Goal: Task Accomplishment & Management: Manage account settings

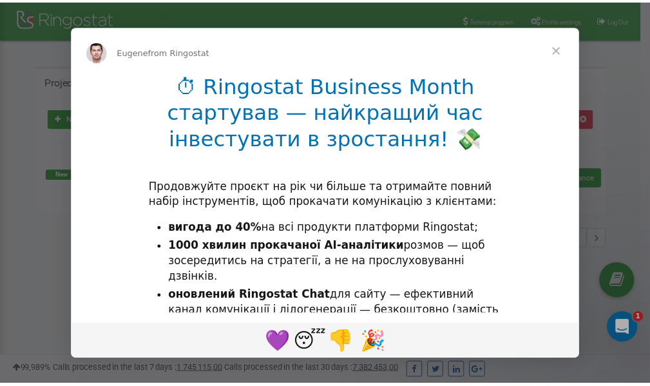
scroll to position [193, 0]
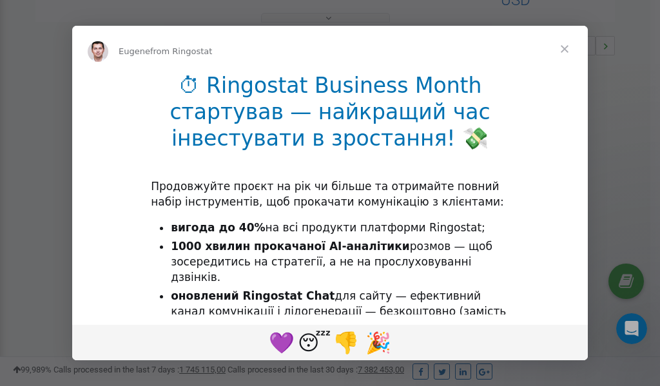
click at [566, 52] on span "Close" at bounding box center [564, 49] width 46 height 46
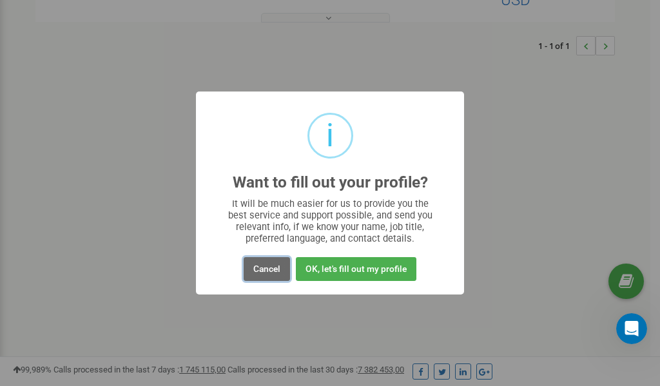
click at [267, 267] on button "Cancel" at bounding box center [267, 269] width 46 height 24
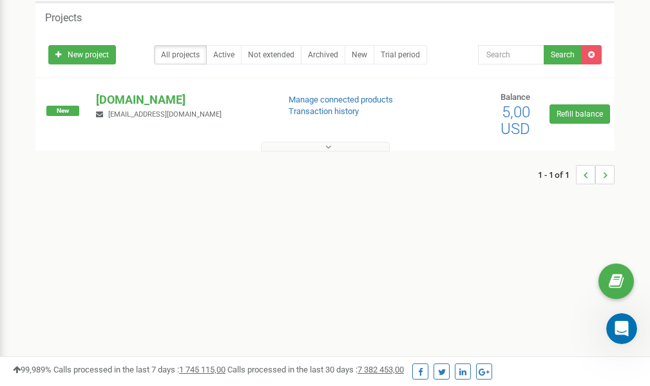
scroll to position [0, 0]
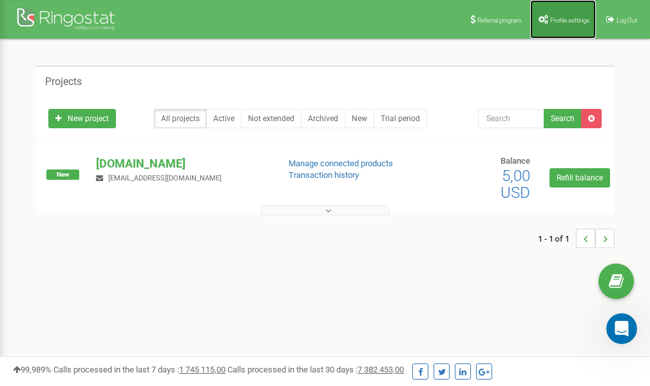
click at [563, 26] on link "Profile settings" at bounding box center [563, 19] width 66 height 39
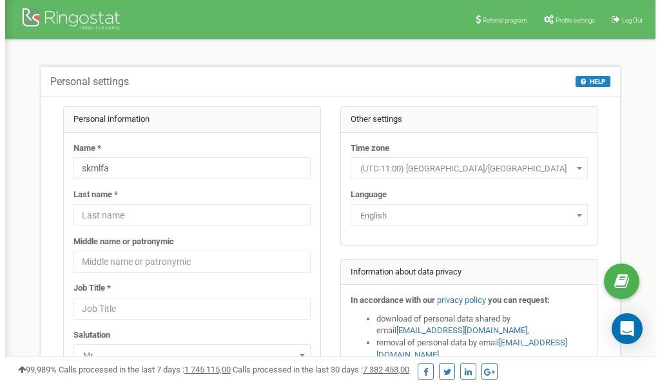
scroll to position [64, 0]
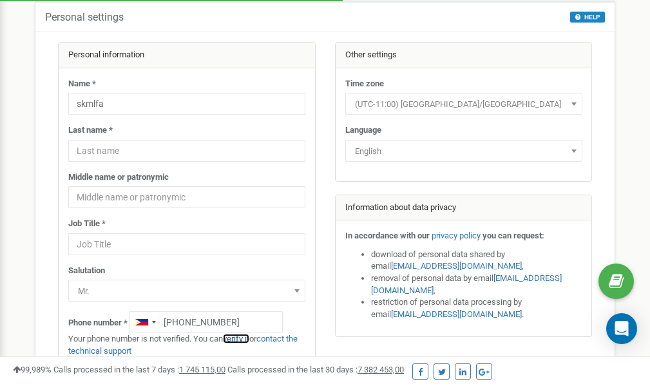
click at [240, 339] on link "verify it" at bounding box center [236, 339] width 26 height 10
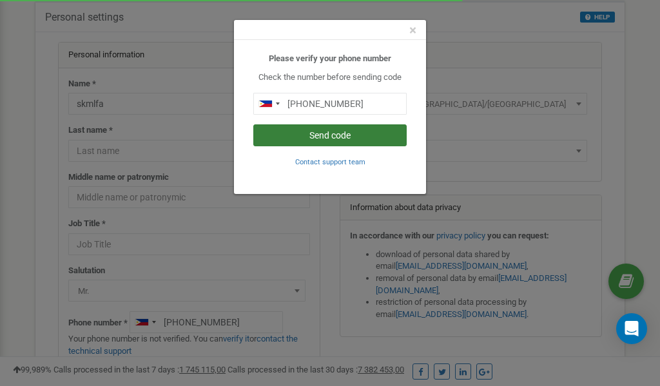
click at [349, 133] on button "Send code" at bounding box center [329, 135] width 153 height 22
